Goal: Task Accomplishment & Management: Use online tool/utility

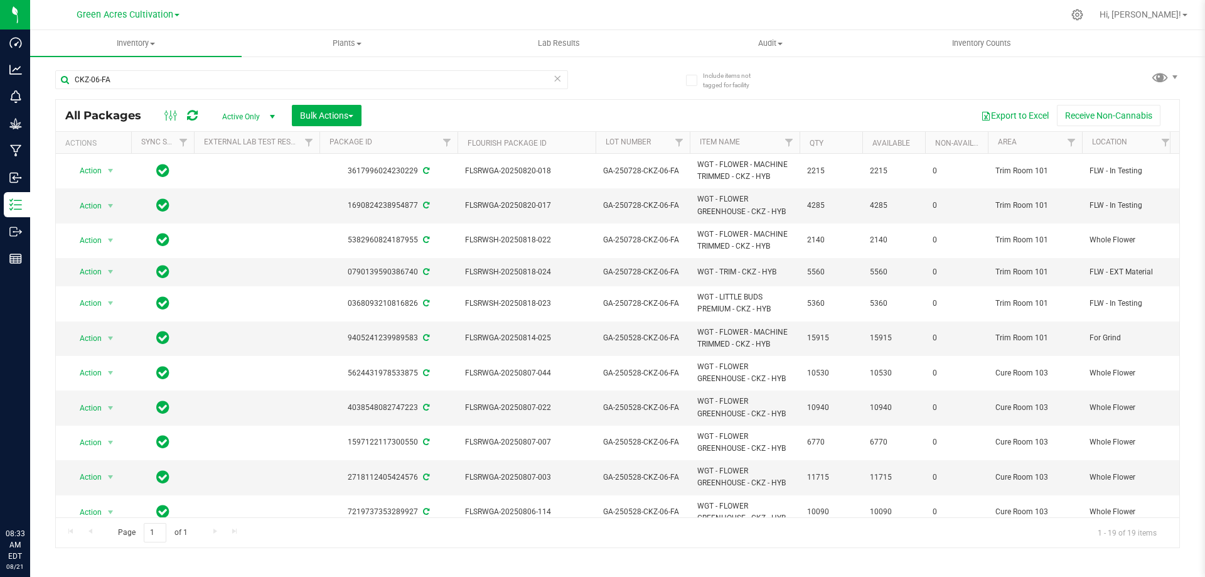
click at [348, 81] on input "CKZ-06-FA" at bounding box center [311, 79] width 513 height 19
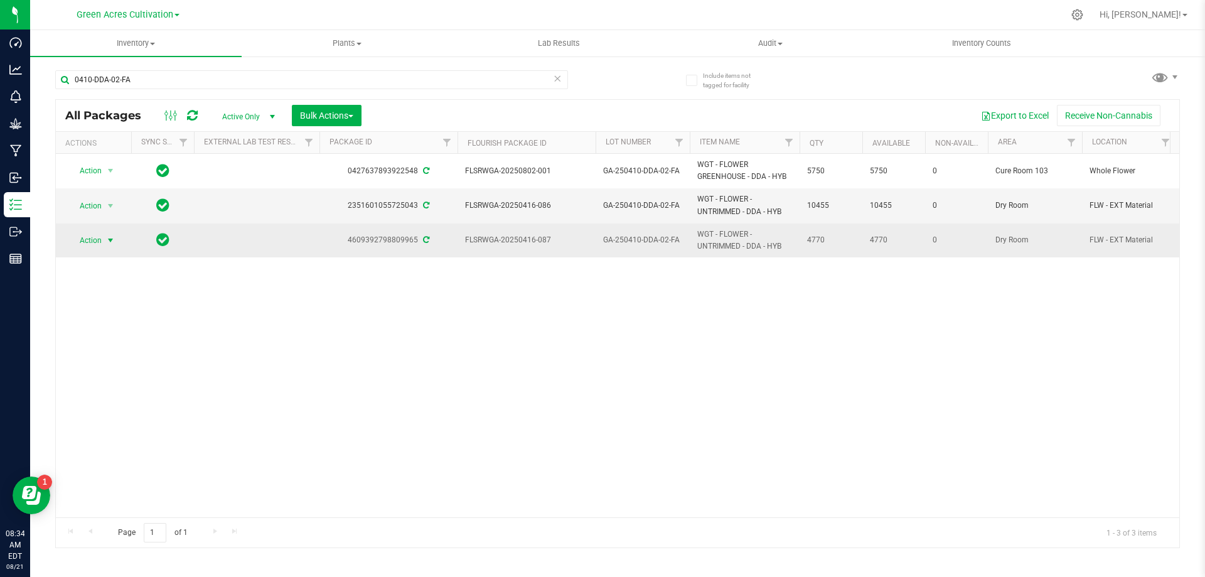
type input "0410-DDA-02-FA"
click at [110, 242] on span "select" at bounding box center [110, 240] width 10 height 10
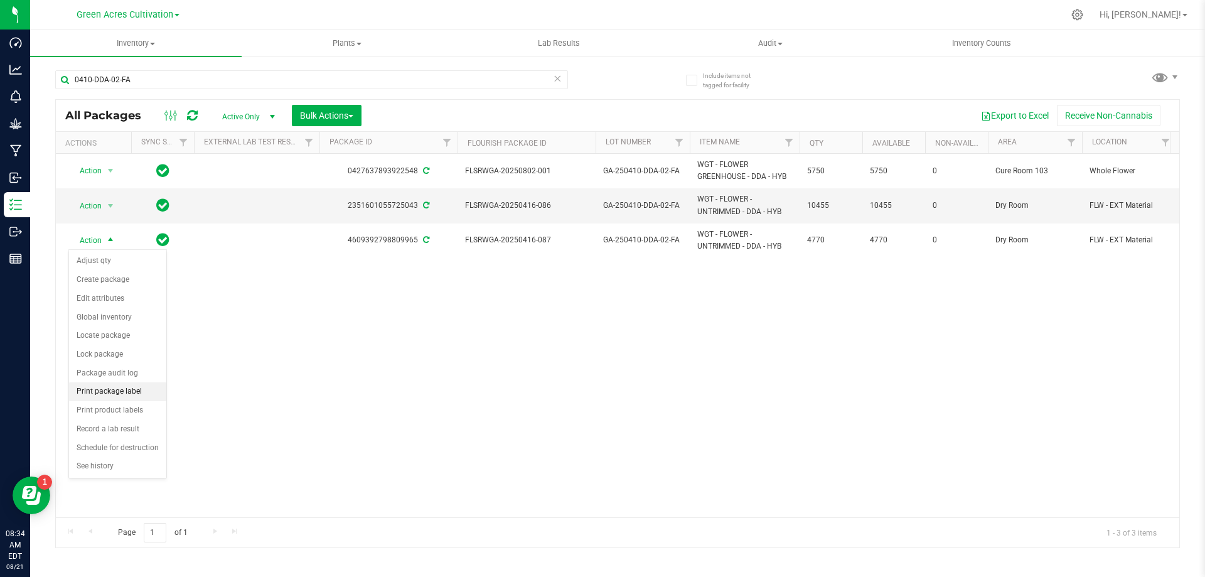
click at [130, 387] on li "Print package label" at bounding box center [117, 391] width 97 height 19
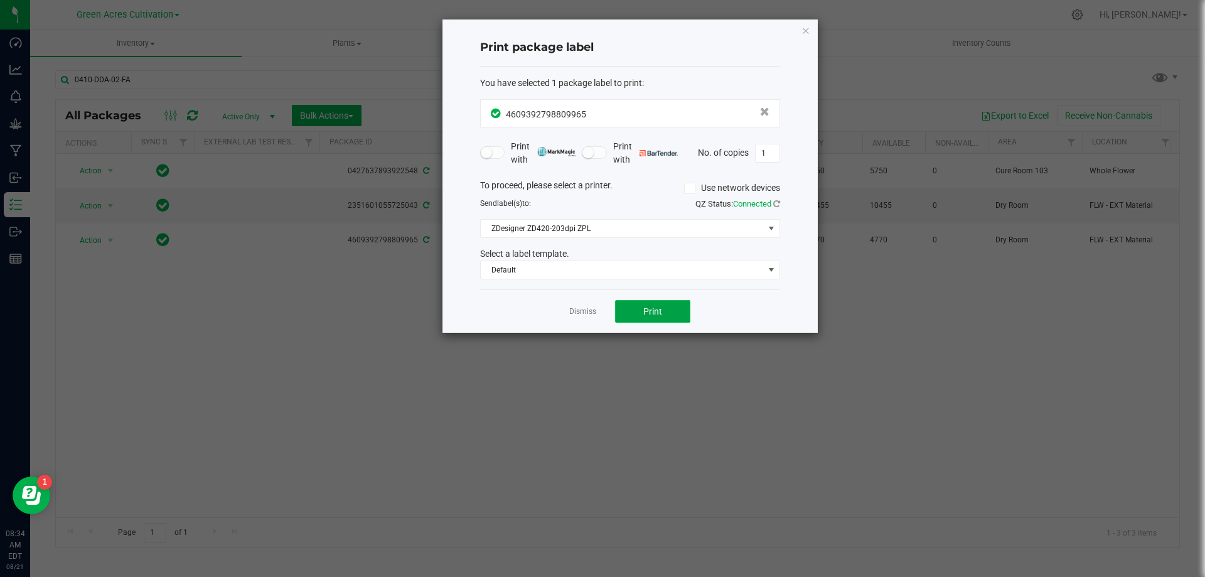
click at [641, 312] on button "Print" at bounding box center [652, 311] width 75 height 23
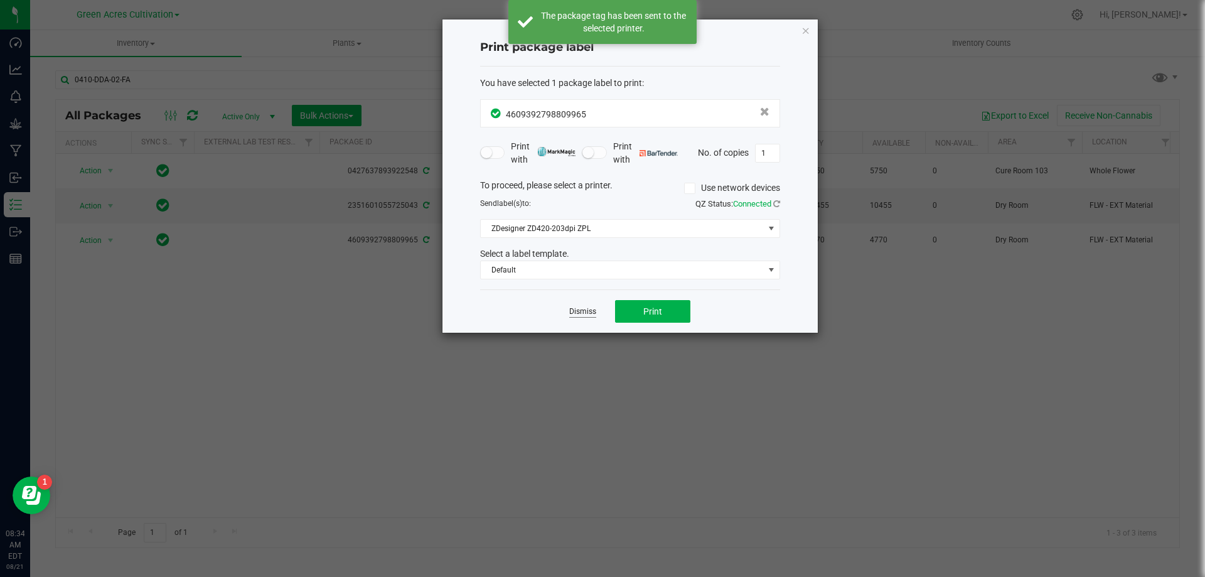
click at [589, 310] on link "Dismiss" at bounding box center [582, 311] width 27 height 11
